Goal: Task Accomplishment & Management: Manage account settings

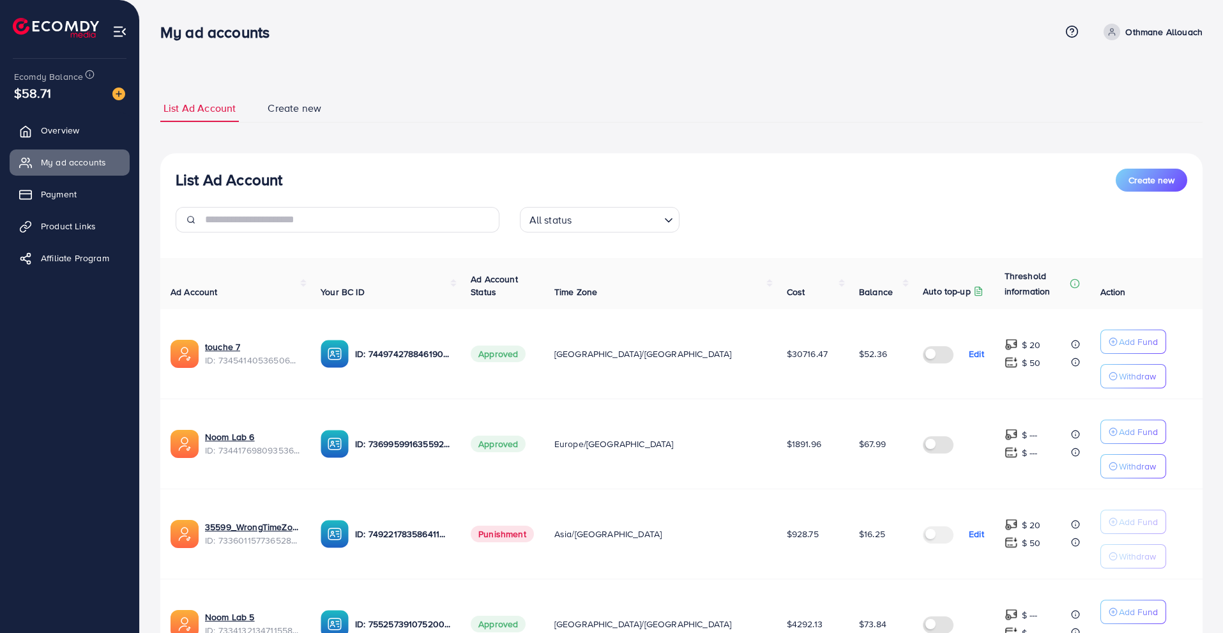
scroll to position [47, 0]
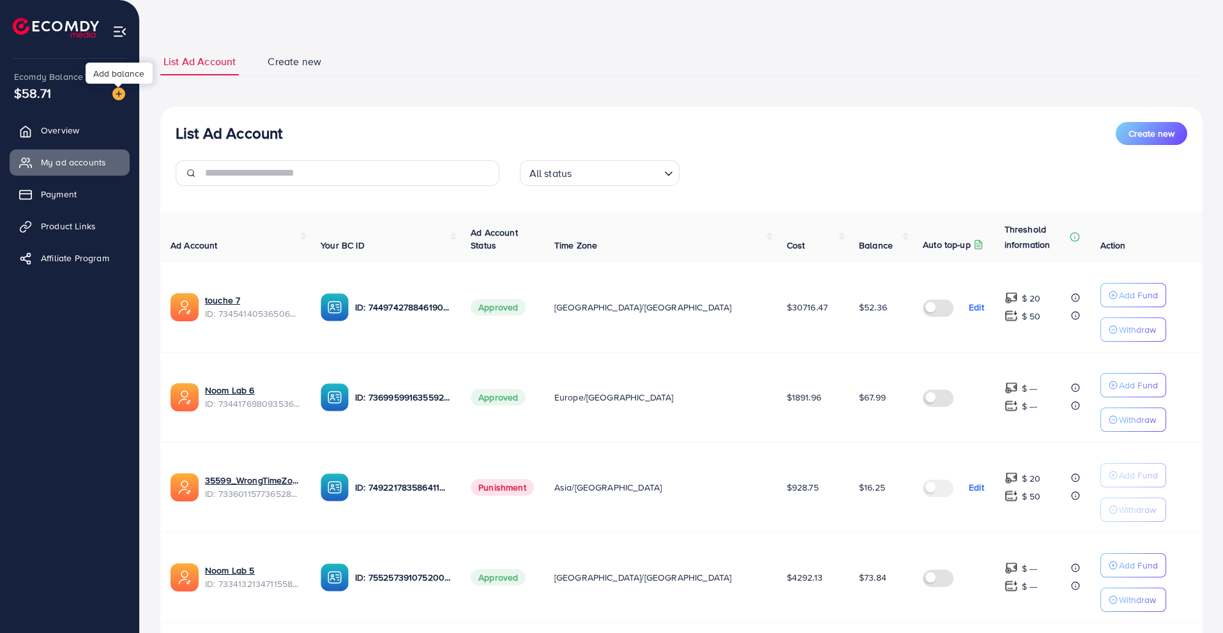
click at [123, 95] on img at bounding box center [118, 93] width 13 height 13
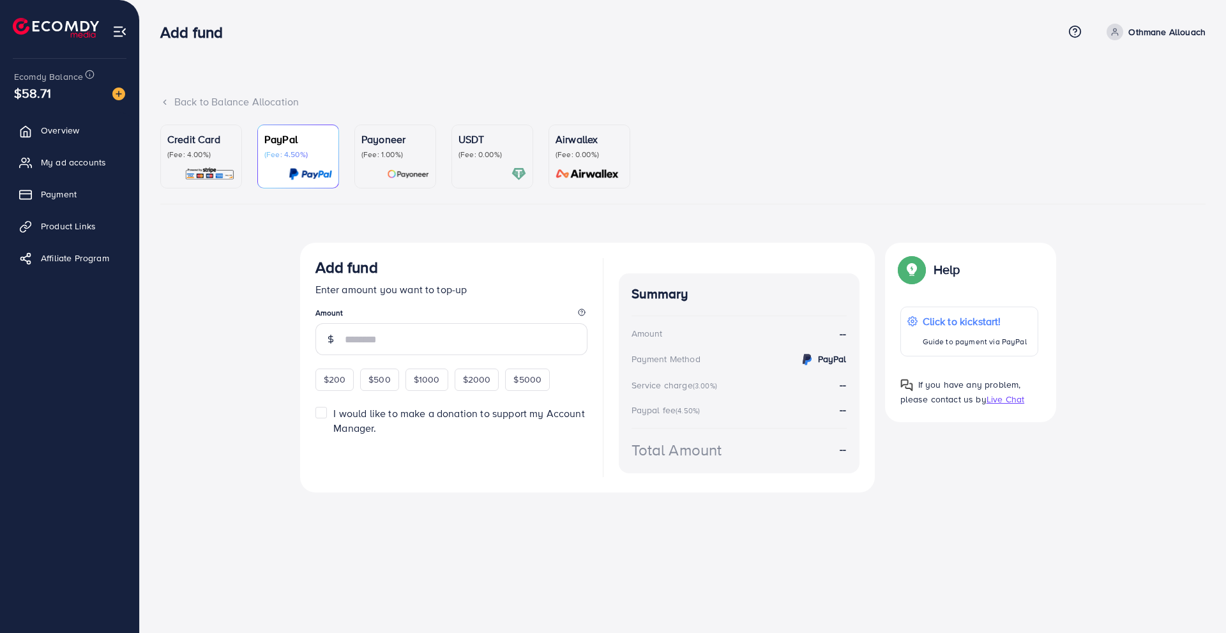
click at [484, 154] on p "(Fee: 0.00%)" at bounding box center [492, 154] width 68 height 10
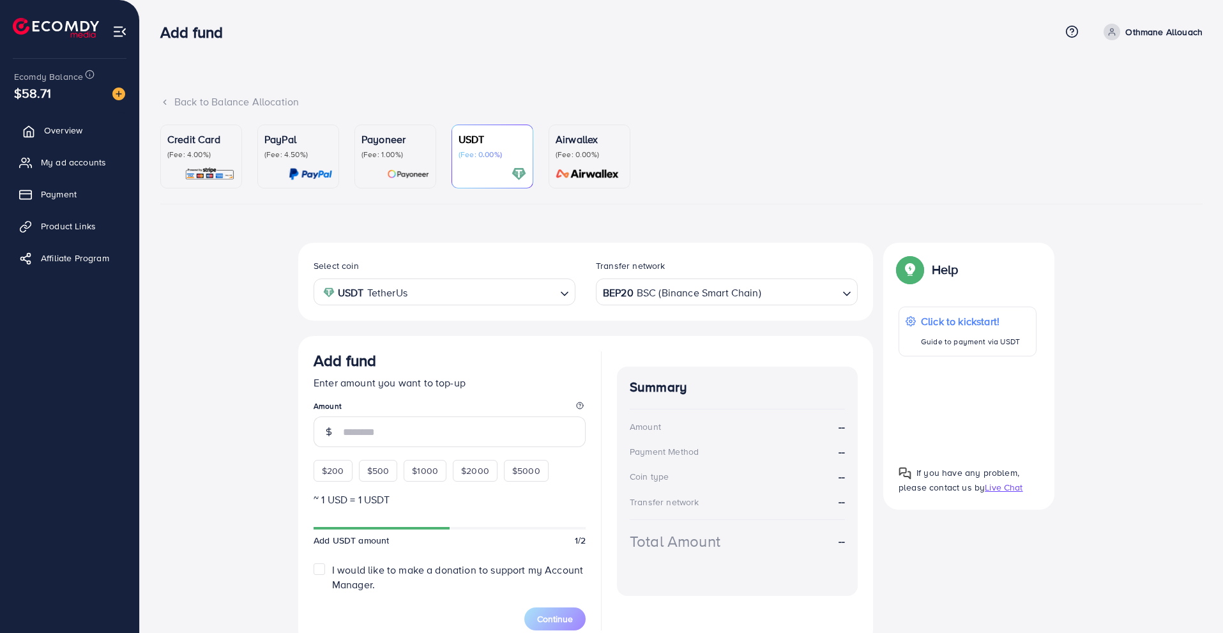
click at [98, 133] on link "Overview" at bounding box center [70, 130] width 120 height 26
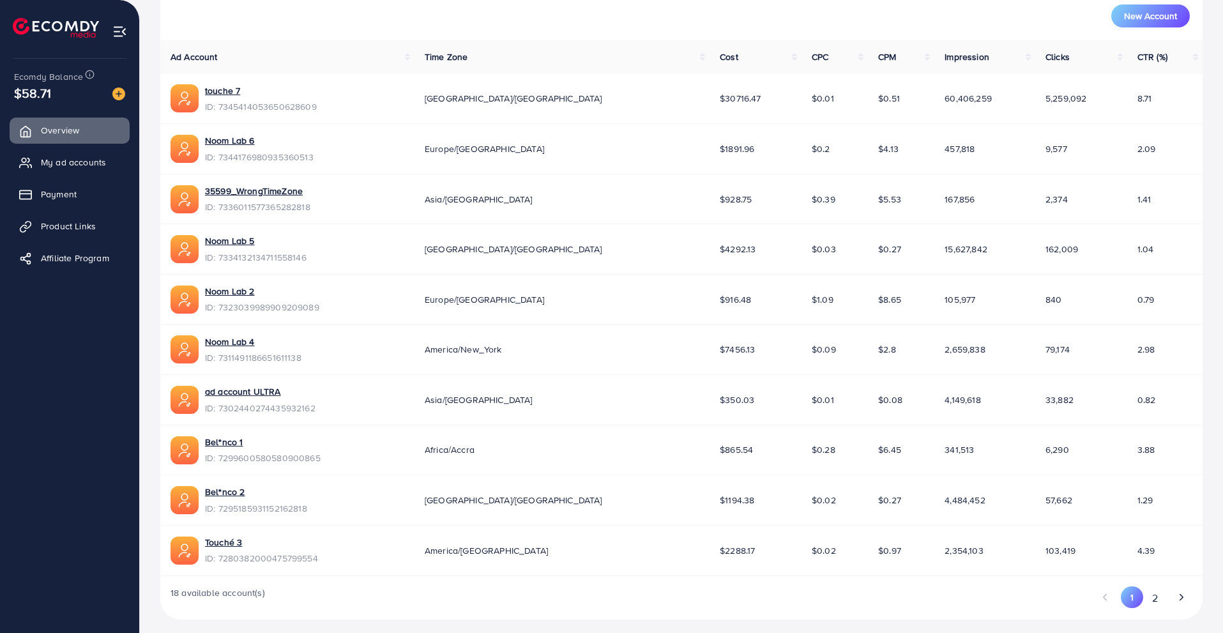
scroll to position [195, 0]
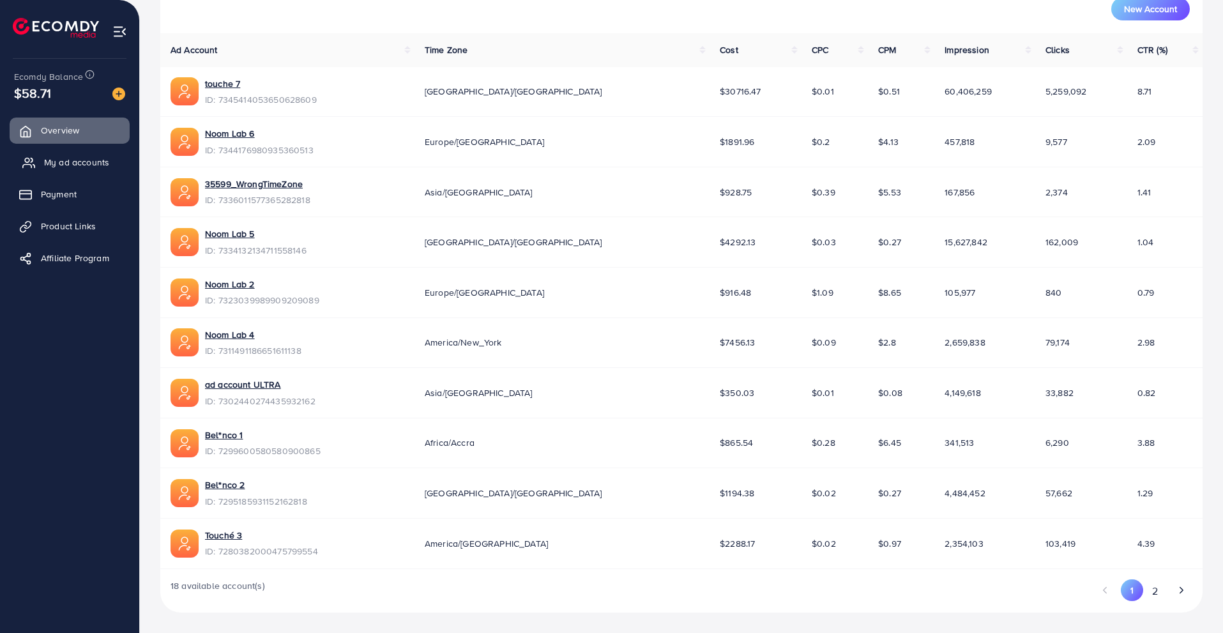
click at [127, 162] on link "My ad accounts" at bounding box center [70, 162] width 120 height 26
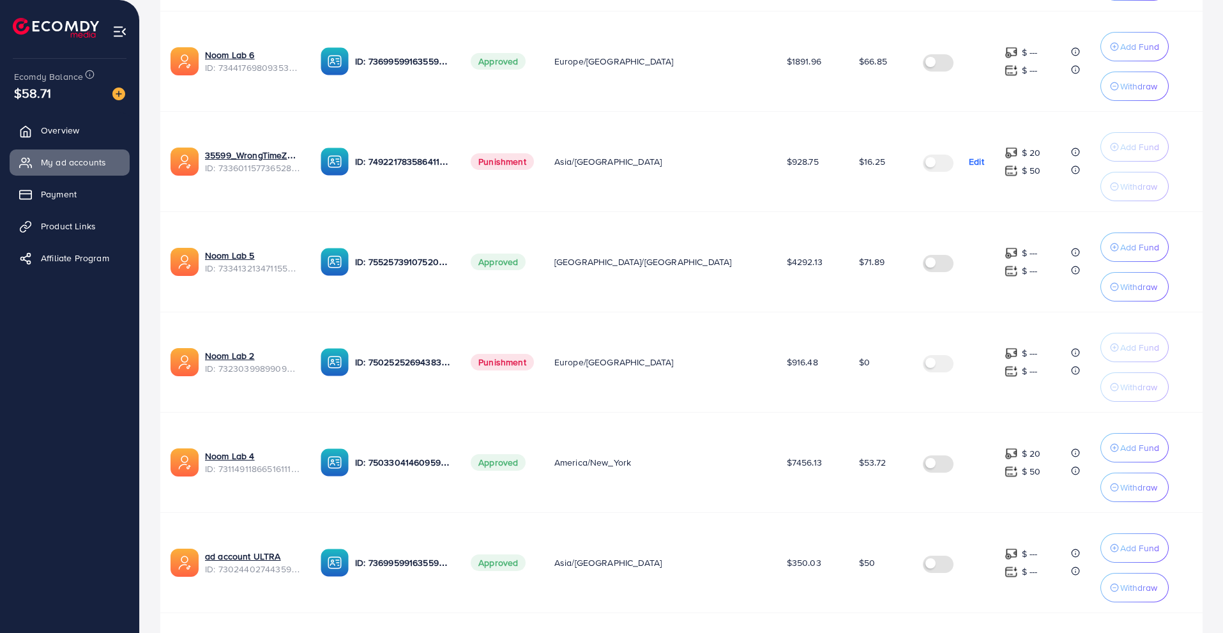
scroll to position [408, 0]
